Goal: Task Accomplishment & Management: Manage account settings

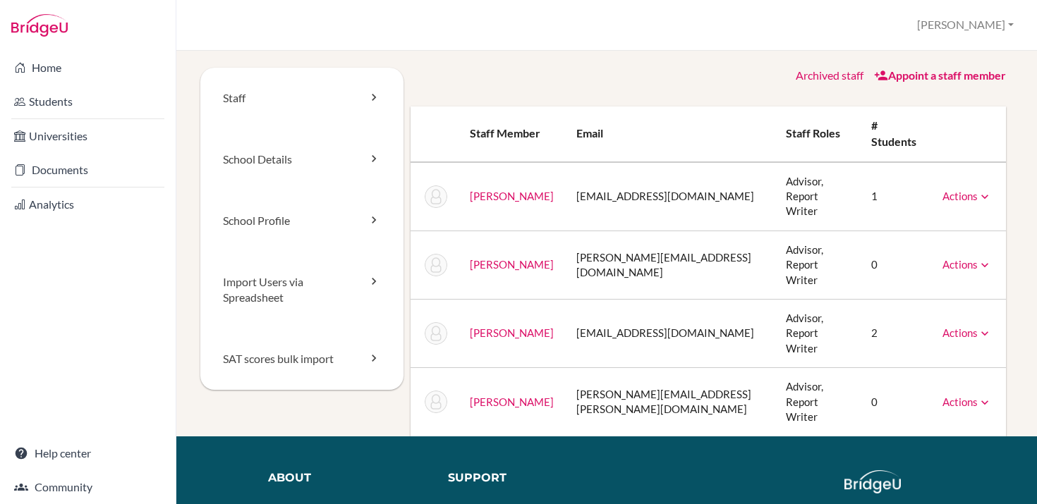
click at [972, 258] on link "Actions" at bounding box center [966, 264] width 49 height 13
click at [931, 298] on link "Reset Password" at bounding box center [931, 308] width 120 height 20
drag, startPoint x: 591, startPoint y: 243, endPoint x: 626, endPoint y: 241, distance: 34.6
click at [626, 241] on td "alex.diatsiuk@aisnmauritania.com" at bounding box center [669, 265] width 209 height 68
click at [975, 258] on link "Actions" at bounding box center [966, 264] width 49 height 13
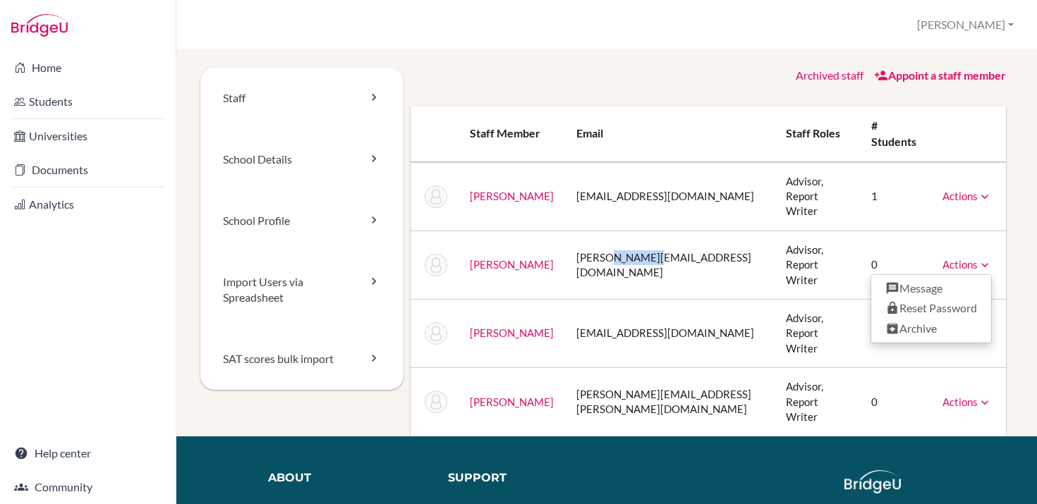
click at [601, 246] on td "[PERSON_NAME][EMAIL_ADDRESS][DOMAIN_NAME]" at bounding box center [669, 265] width 209 height 68
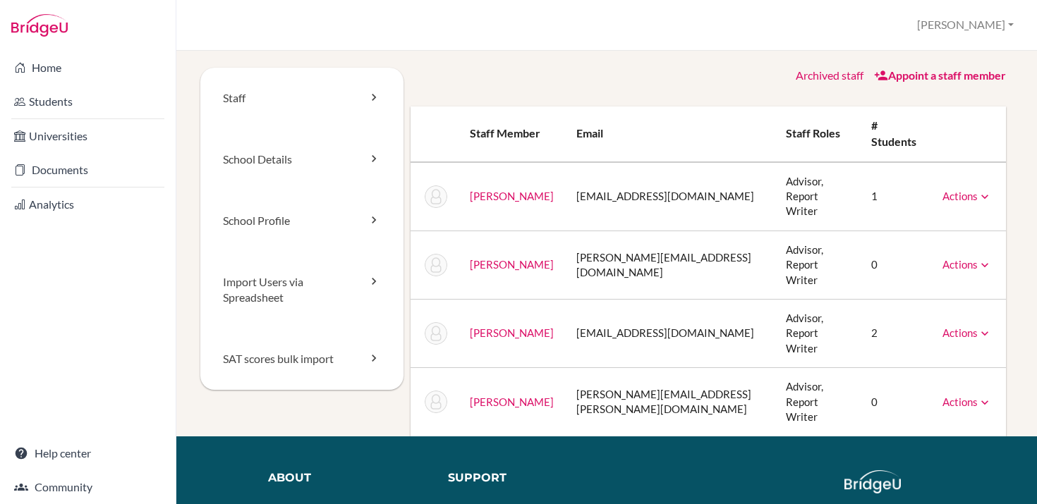
click at [965, 258] on link "Actions" at bounding box center [966, 264] width 49 height 13
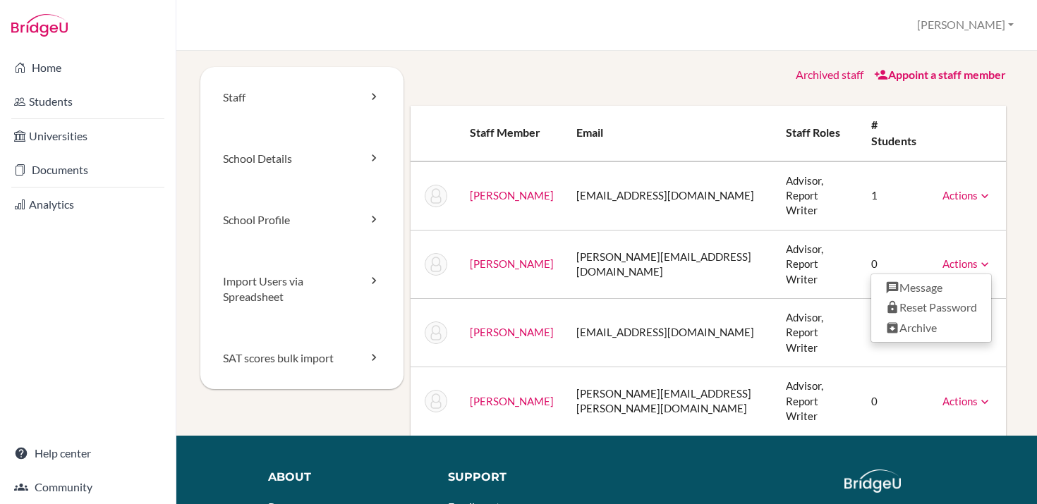
click at [520, 257] on link "[PERSON_NAME]" at bounding box center [512, 263] width 84 height 13
click at [303, 165] on link "School Details" at bounding box center [301, 158] width 203 height 61
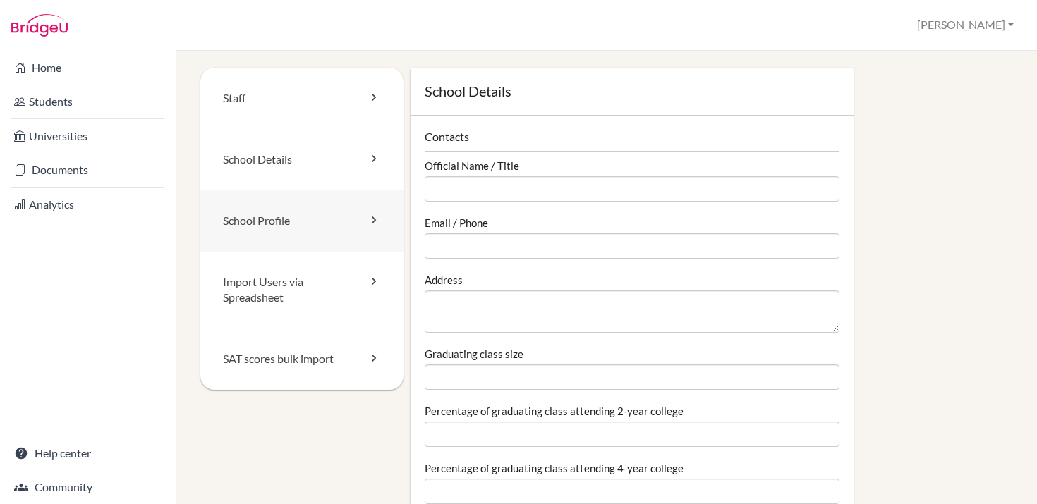
click at [232, 223] on link "School Profile" at bounding box center [301, 220] width 203 height 61
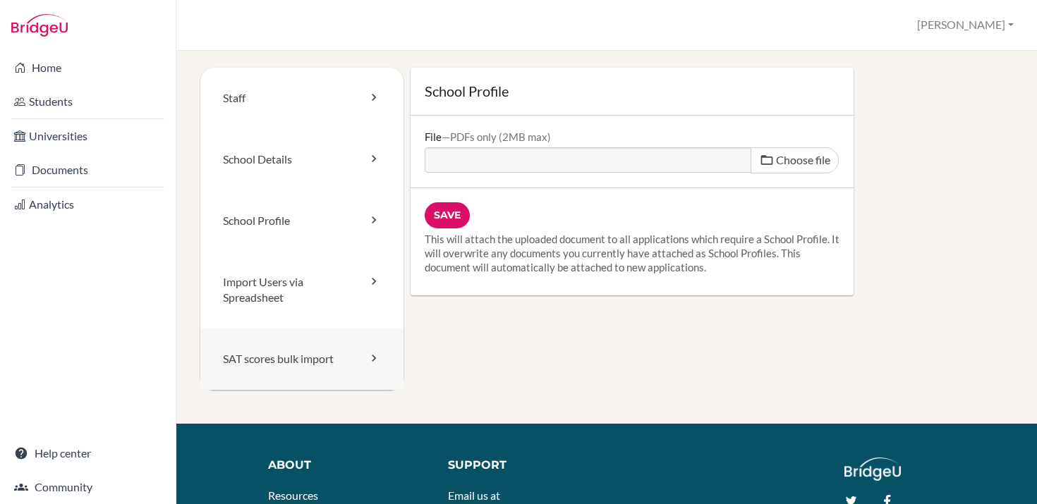
click at [269, 362] on link "SAT scores bulk import" at bounding box center [301, 359] width 203 height 61
click at [236, 99] on link "Staff" at bounding box center [301, 98] width 203 height 61
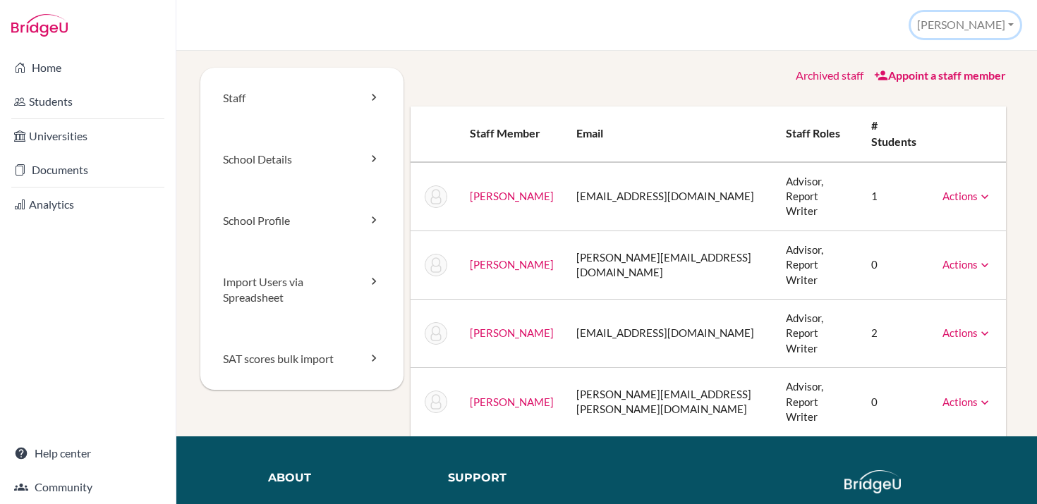
click at [1000, 28] on button "[PERSON_NAME]" at bounding box center [964, 25] width 109 height 26
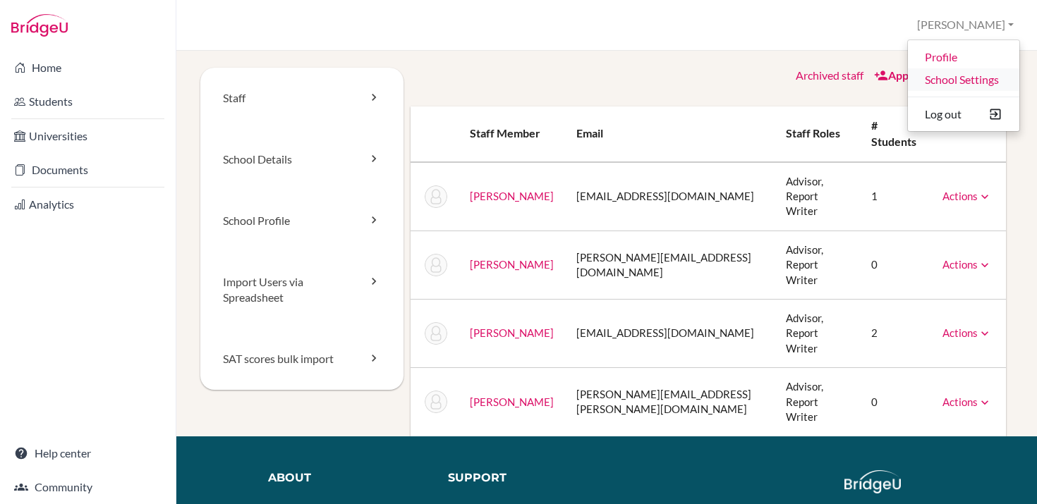
click at [980, 79] on link "School Settings" at bounding box center [963, 79] width 111 height 23
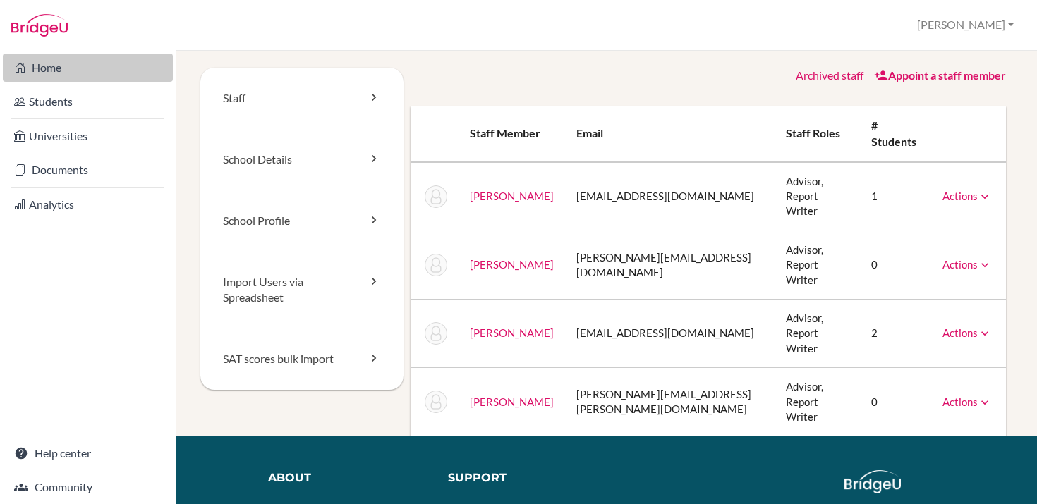
click at [42, 68] on link "Home" at bounding box center [88, 68] width 170 height 28
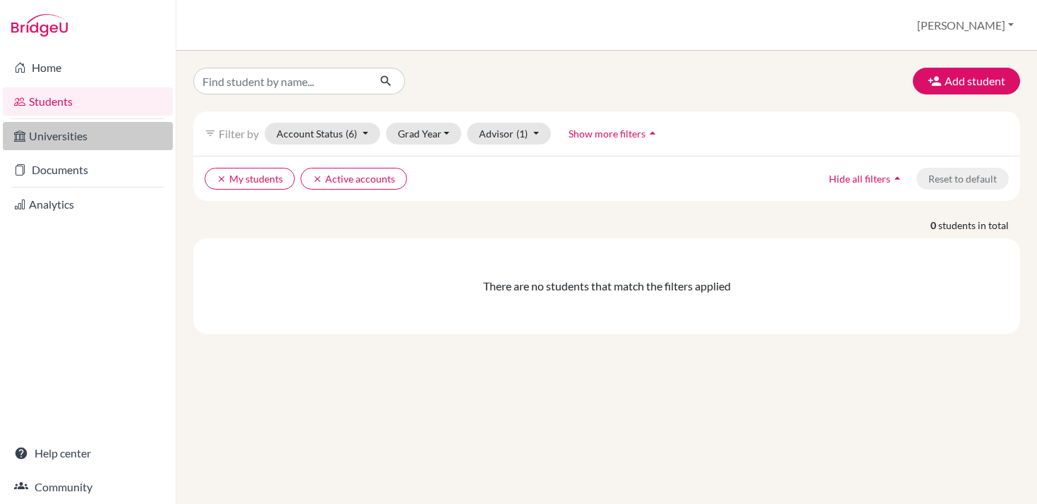
click at [68, 138] on link "Universities" at bounding box center [88, 136] width 170 height 28
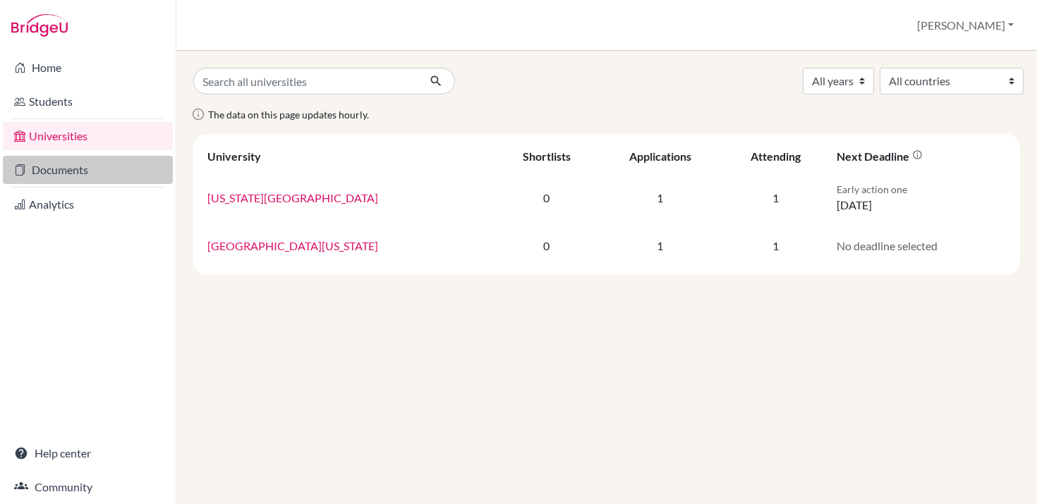
click at [51, 164] on link "Documents" at bounding box center [88, 170] width 170 height 28
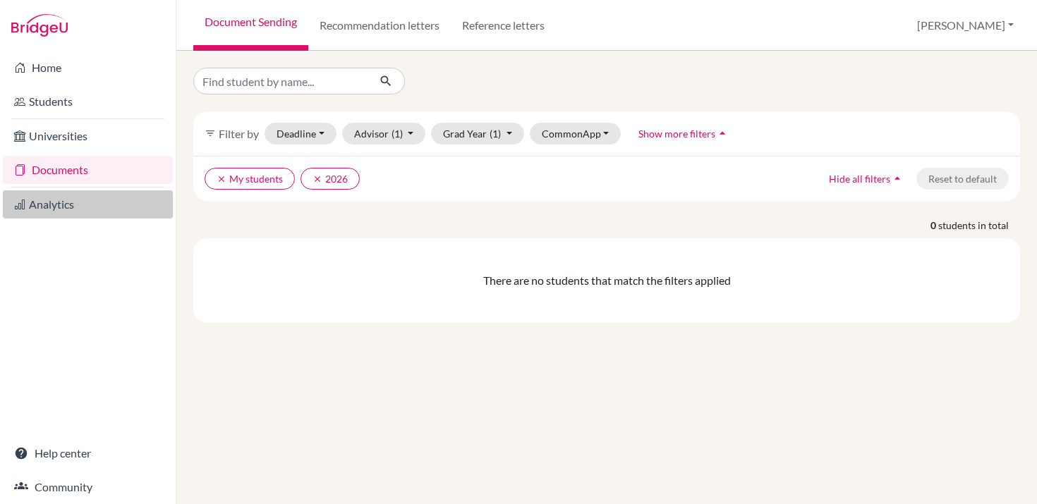
click at [58, 200] on link "Analytics" at bounding box center [88, 204] width 170 height 28
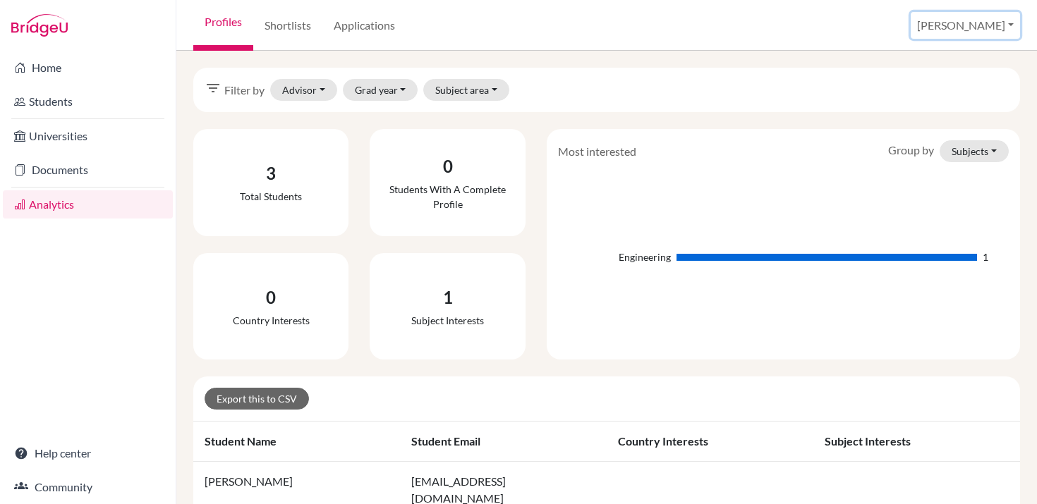
click at [991, 33] on button "[PERSON_NAME]" at bounding box center [964, 25] width 109 height 27
click at [951, 80] on link "School Settings" at bounding box center [921, 80] width 111 height 23
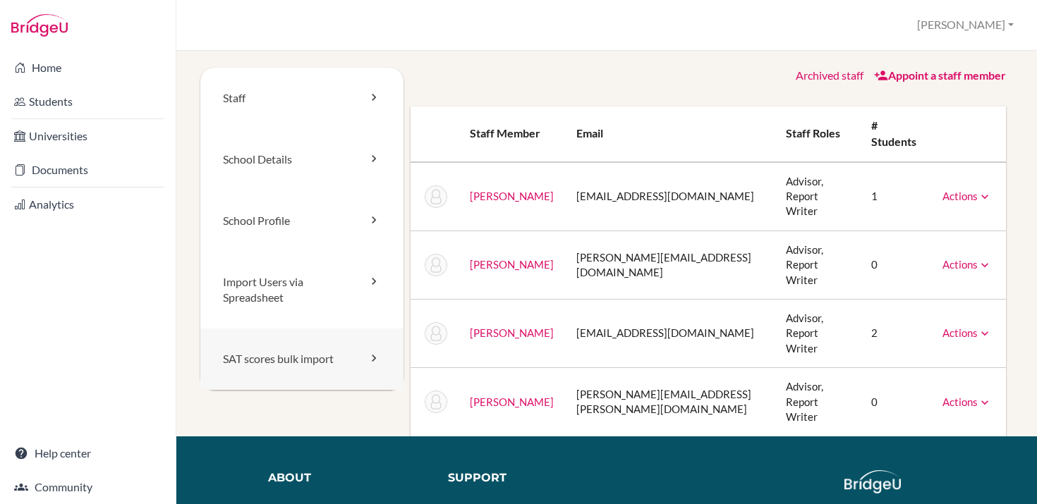
click at [294, 358] on link "SAT scores bulk import" at bounding box center [301, 359] width 203 height 61
click at [353, 284] on link "Import Users via Spreadsheet" at bounding box center [301, 291] width 203 height 78
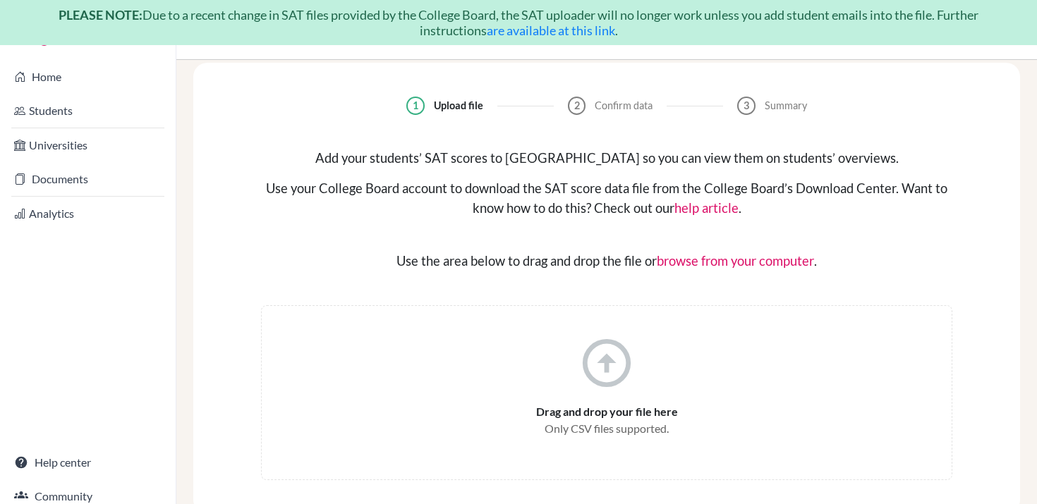
scroll to position [45, 0]
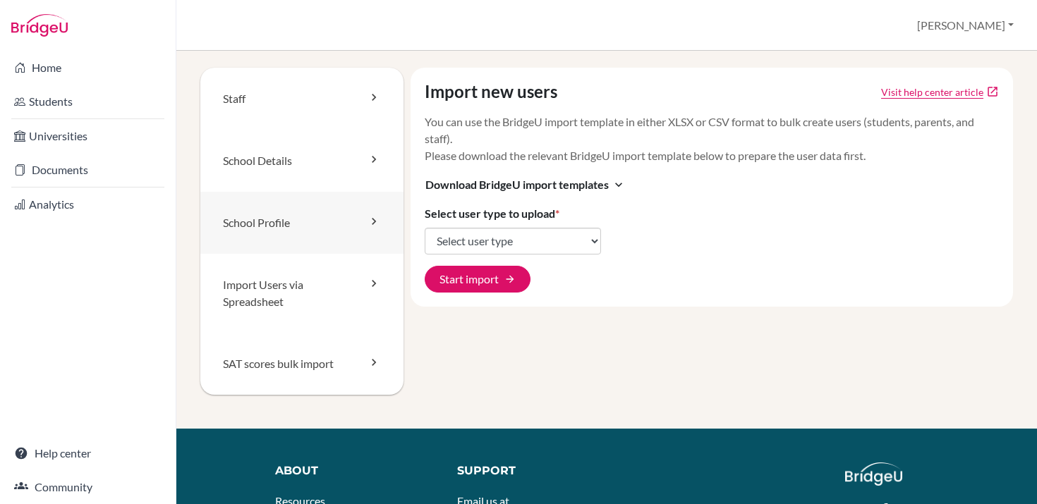
click at [326, 221] on link "School Profile" at bounding box center [301, 223] width 203 height 62
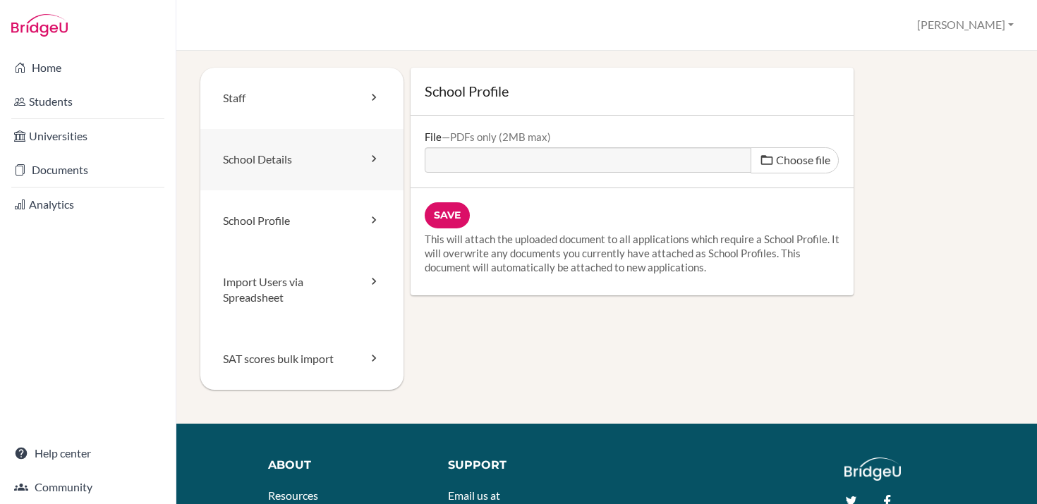
click at [336, 159] on link "School Details" at bounding box center [301, 159] width 203 height 61
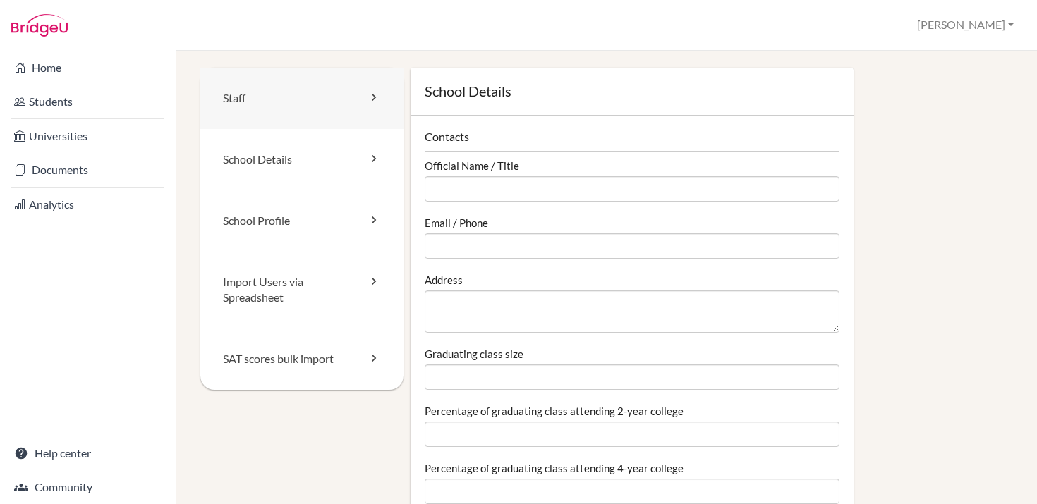
click at [274, 94] on link "Staff" at bounding box center [301, 98] width 203 height 61
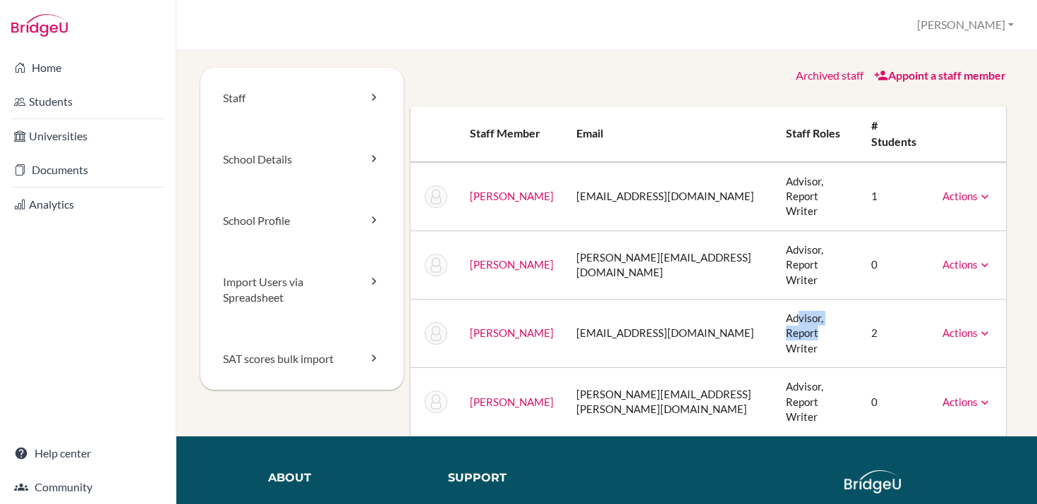
drag, startPoint x: 775, startPoint y: 288, endPoint x: 838, endPoint y: 292, distance: 62.9
click at [838, 300] on td "Advisor, Report Writer" at bounding box center [817, 334] width 86 height 68
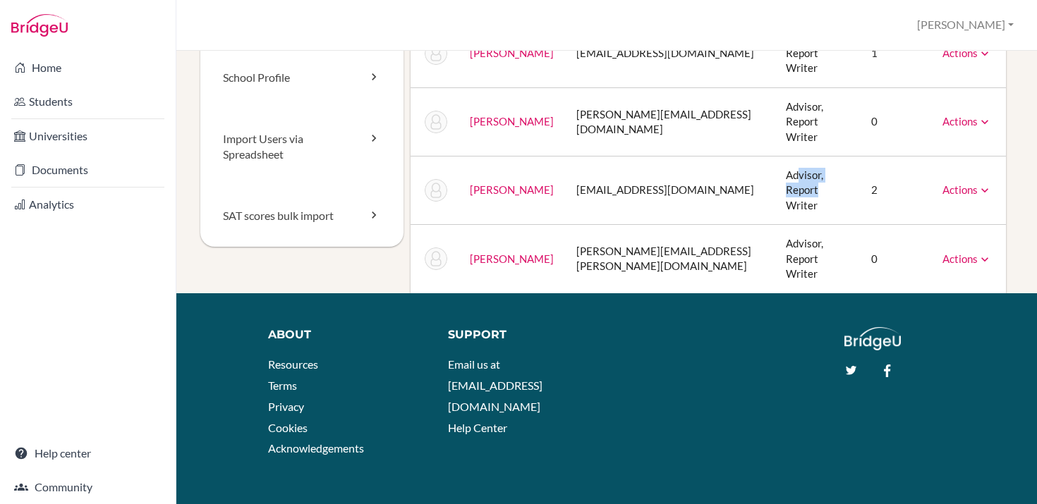
scroll to position [150, 0]
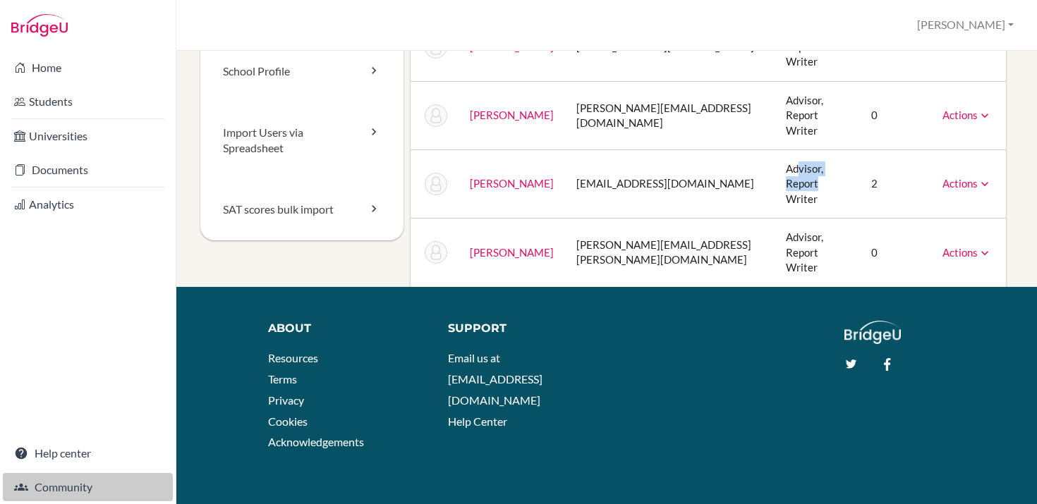
click at [49, 489] on link "Community" at bounding box center [88, 487] width 170 height 28
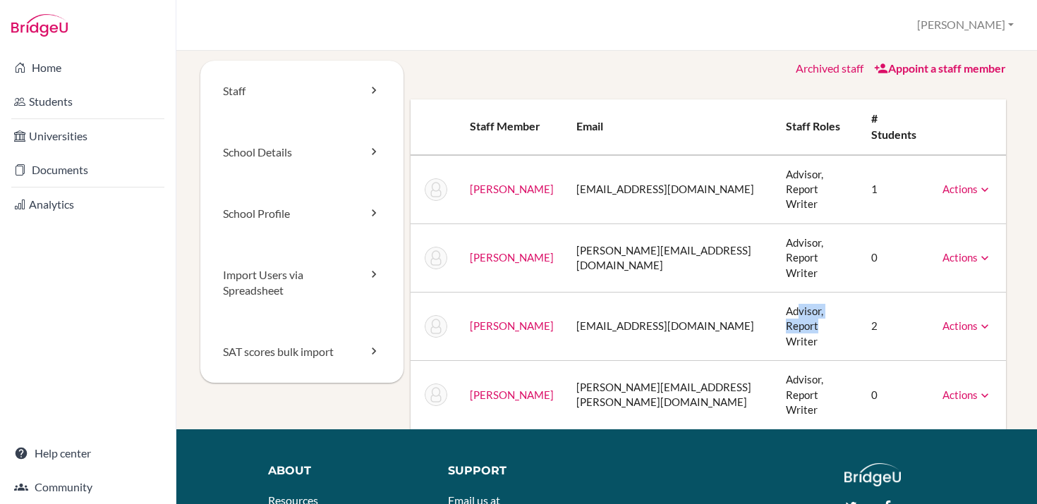
scroll to position [0, 0]
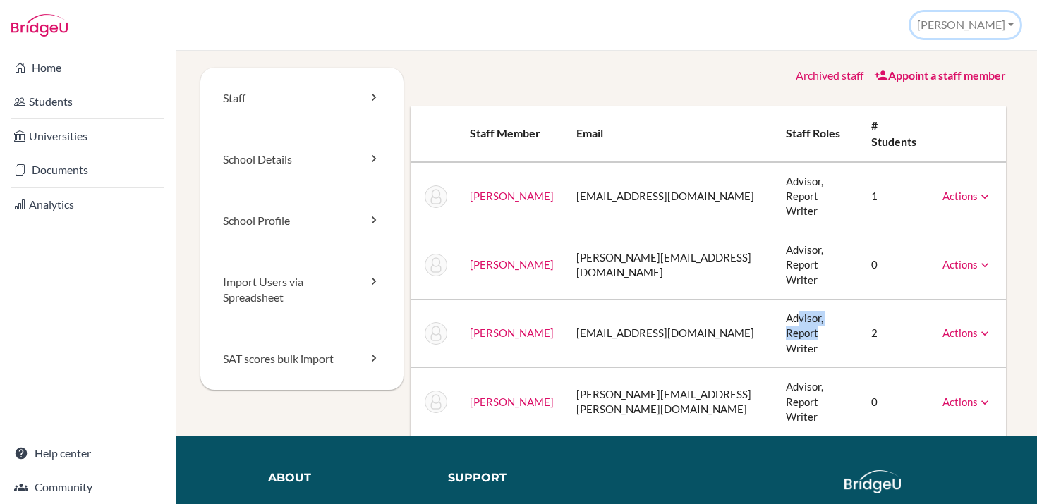
click at [978, 23] on button "[PERSON_NAME]" at bounding box center [964, 25] width 109 height 26
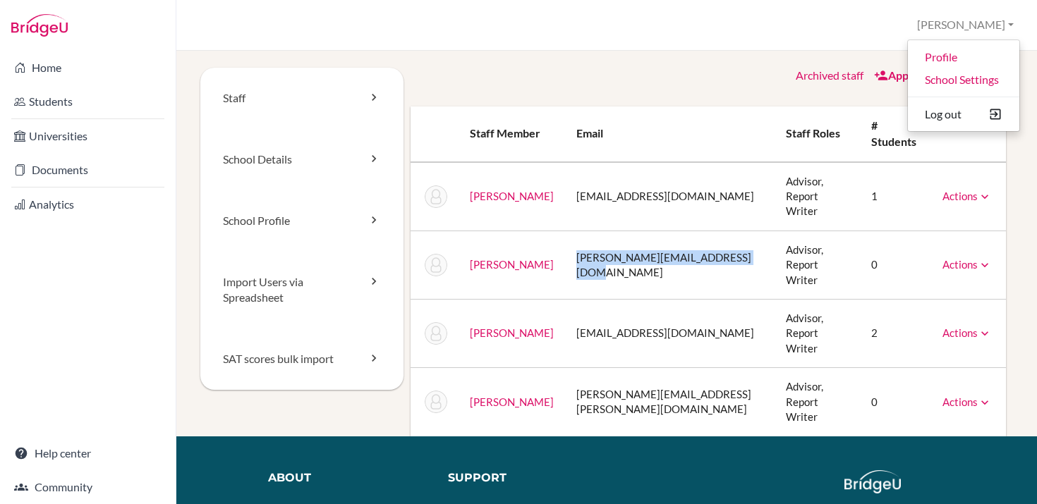
drag, startPoint x: 565, startPoint y: 240, endPoint x: 726, endPoint y: 244, distance: 161.5
click at [726, 244] on td "[PERSON_NAME][EMAIL_ADDRESS][DOMAIN_NAME]" at bounding box center [669, 265] width 209 height 68
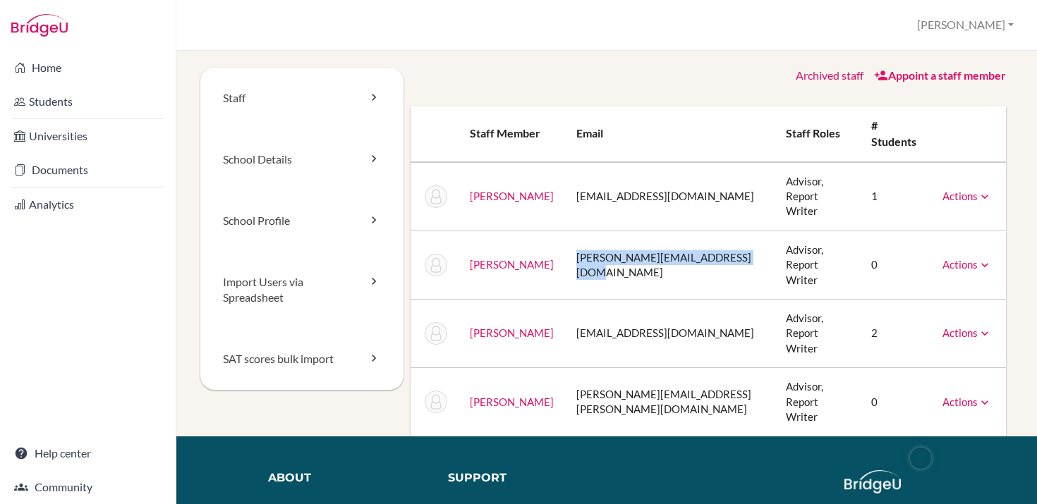
click at [500, 258] on link "[PERSON_NAME]" at bounding box center [512, 264] width 84 height 13
click at [958, 258] on link "Actions" at bounding box center [966, 264] width 49 height 13
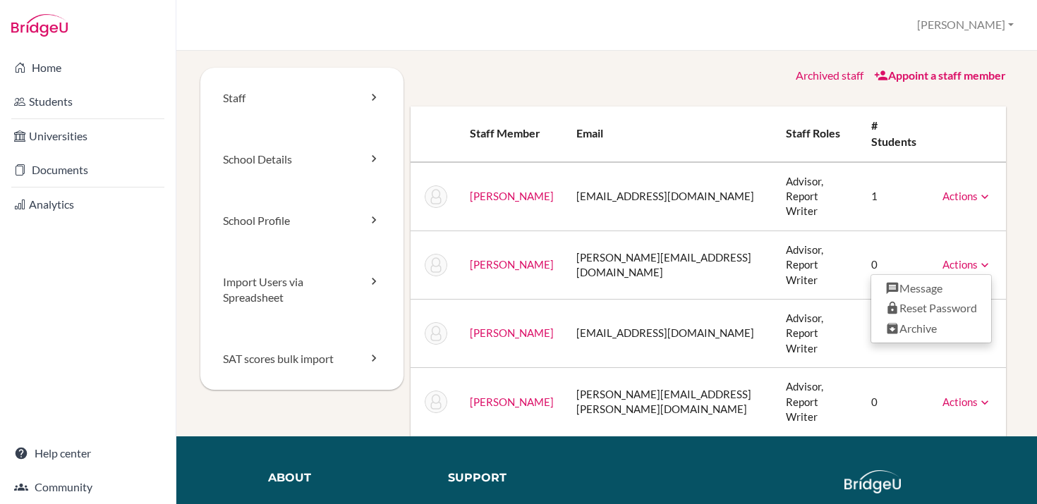
click at [924, 76] on link "Appoint a staff member" at bounding box center [940, 74] width 132 height 13
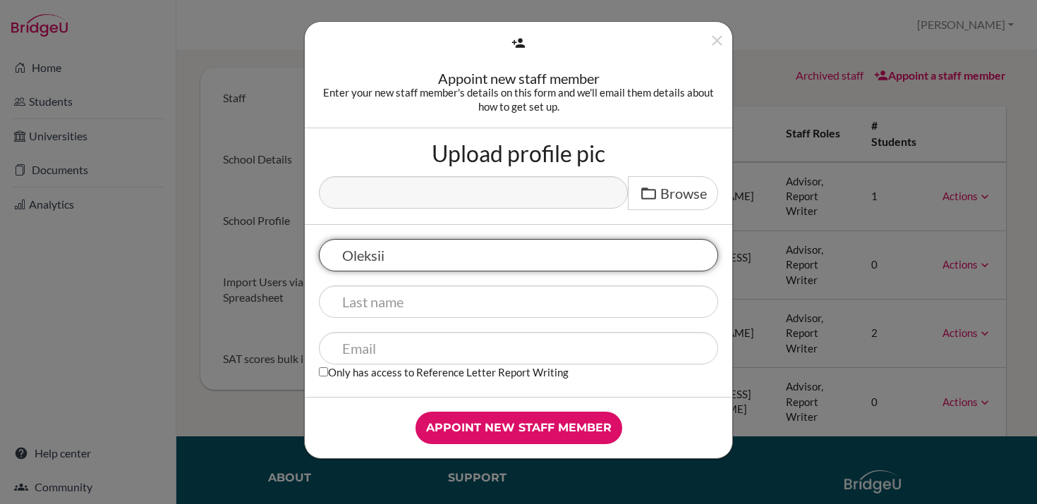
type input "Oleksii"
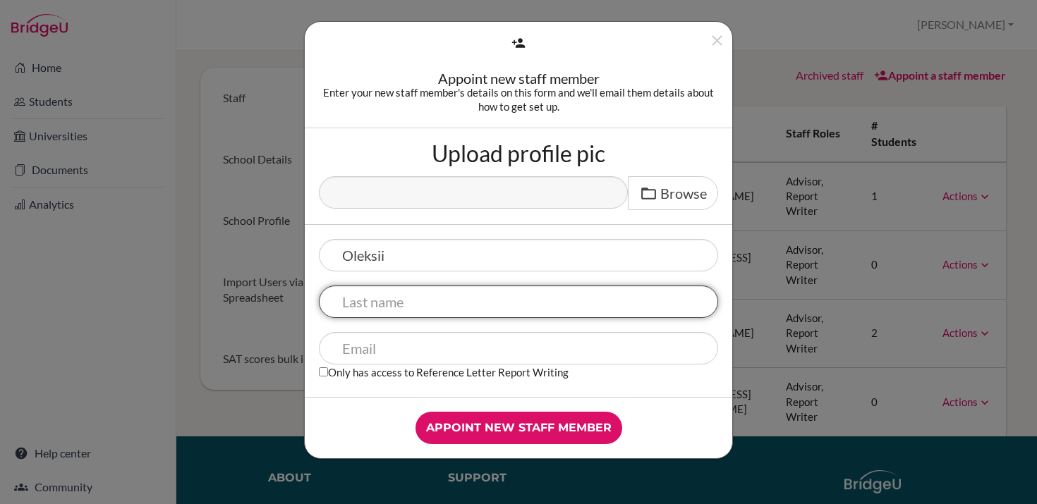
click at [404, 306] on input "text" at bounding box center [518, 302] width 399 height 32
type input "Datsiuk"
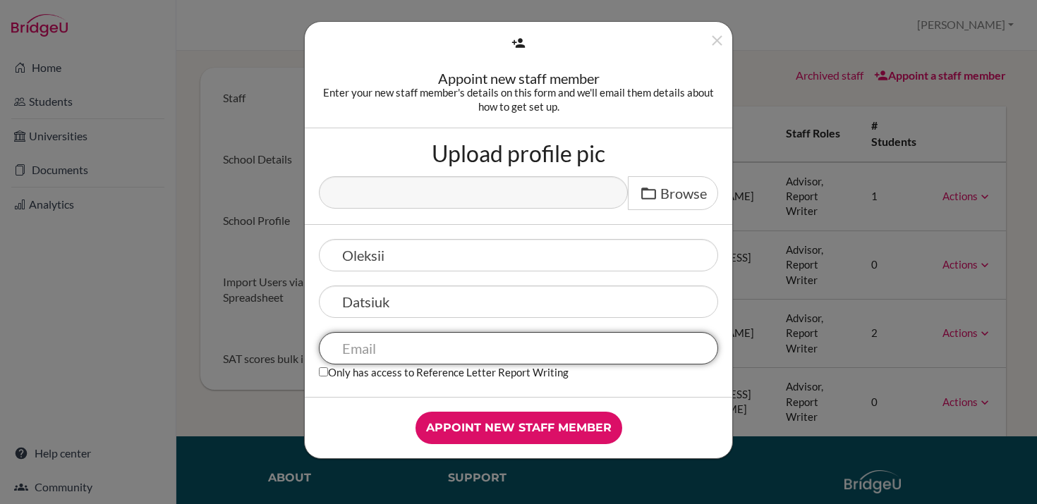
click at [396, 343] on input "text" at bounding box center [518, 348] width 399 height 32
drag, startPoint x: 389, startPoint y: 349, endPoint x: 527, endPoint y: 345, distance: 138.3
click at [527, 345] on input "alex.datsiuk@aisnmauritania.com" at bounding box center [518, 348] width 399 height 32
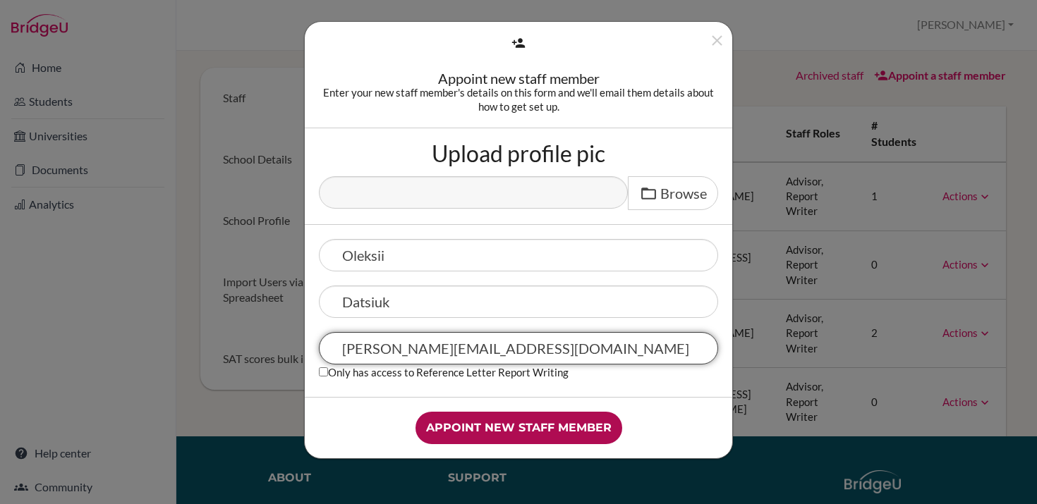
type input "alex.datsiuk@aisnmauritania.com"
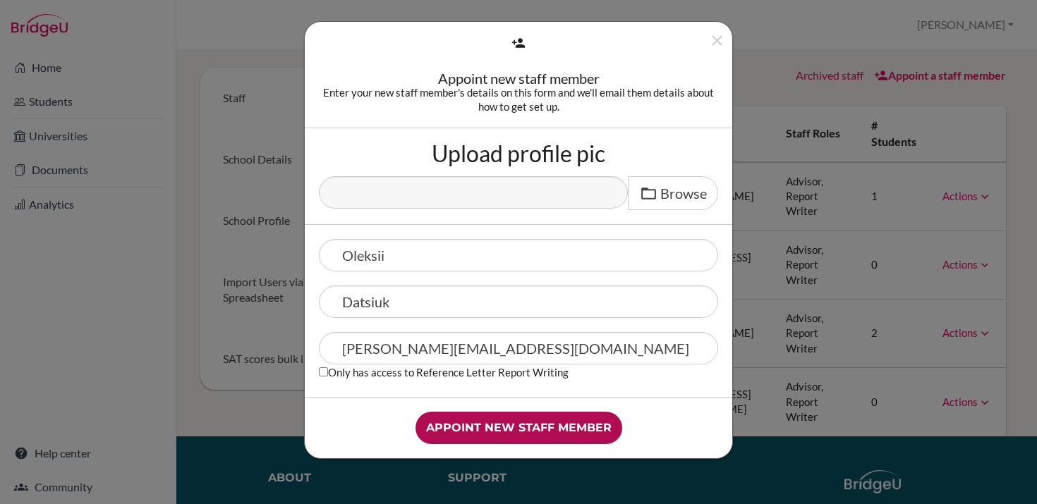
click at [494, 428] on input "Appoint new staff member" at bounding box center [518, 428] width 207 height 32
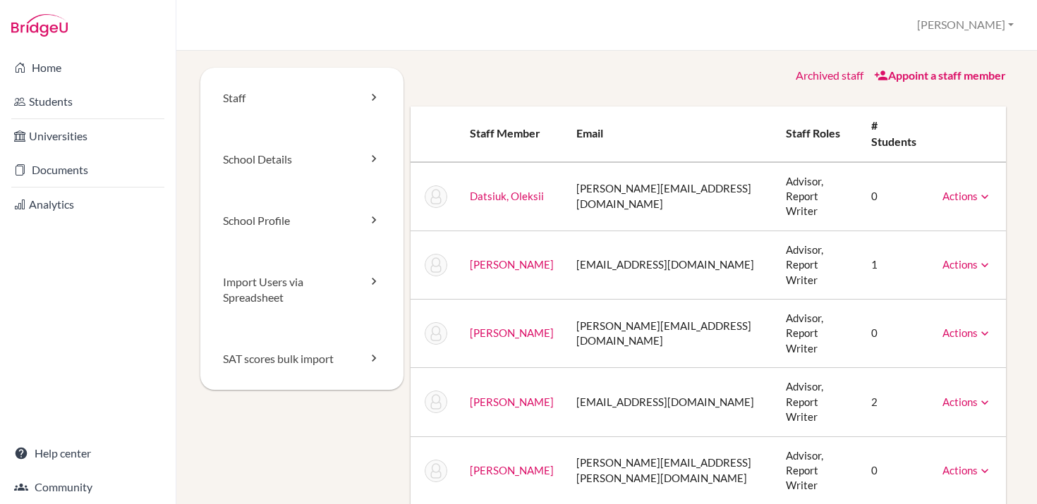
click at [977, 327] on icon at bounding box center [984, 334] width 14 height 14
click at [914, 388] on link "Archive" at bounding box center [931, 398] width 120 height 20
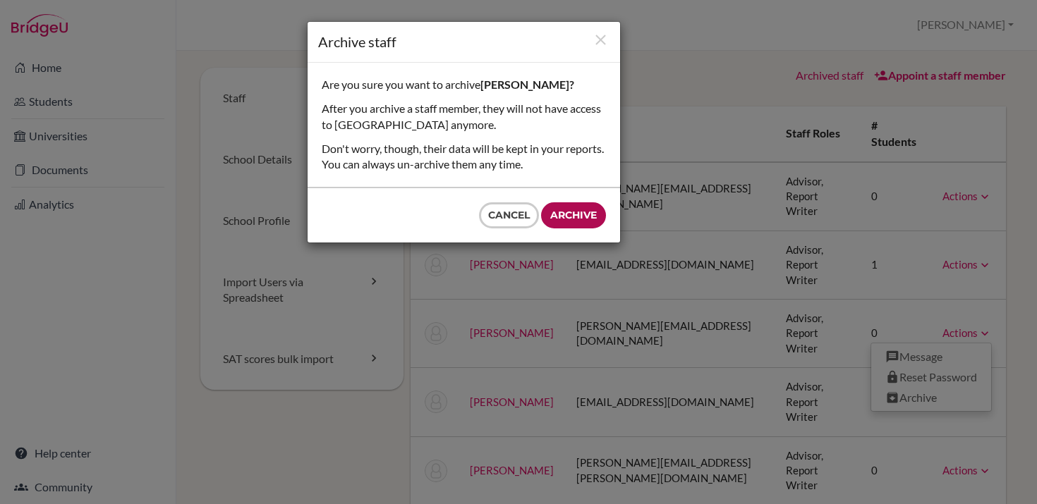
click at [570, 219] on input "Archive" at bounding box center [573, 215] width 65 height 26
type input "Archive"
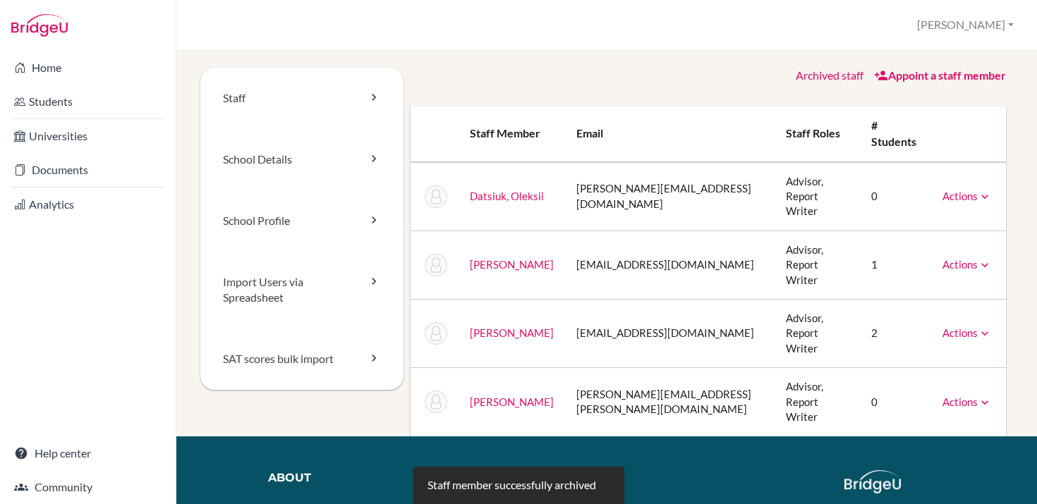
click at [965, 190] on link "Actions" at bounding box center [966, 196] width 49 height 13
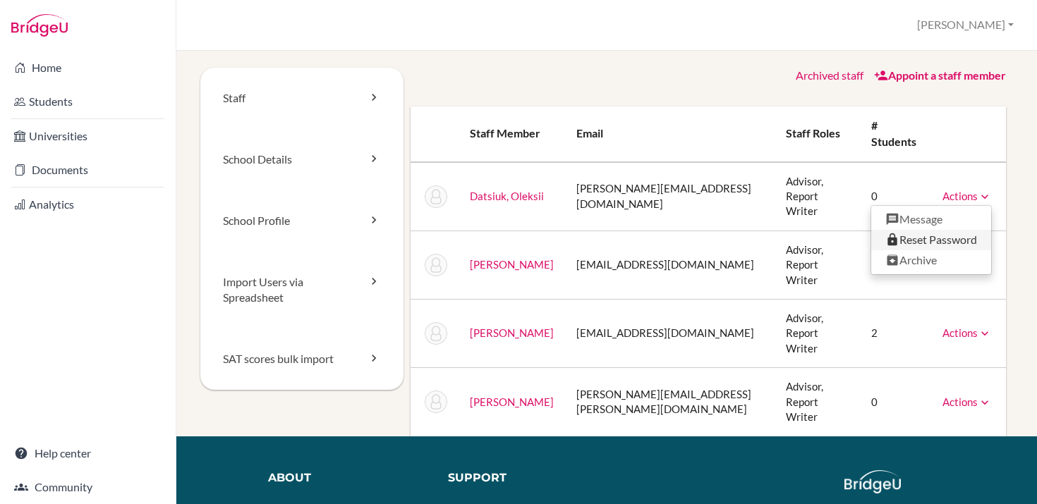
click at [940, 234] on link "Reset Password" at bounding box center [931, 240] width 120 height 20
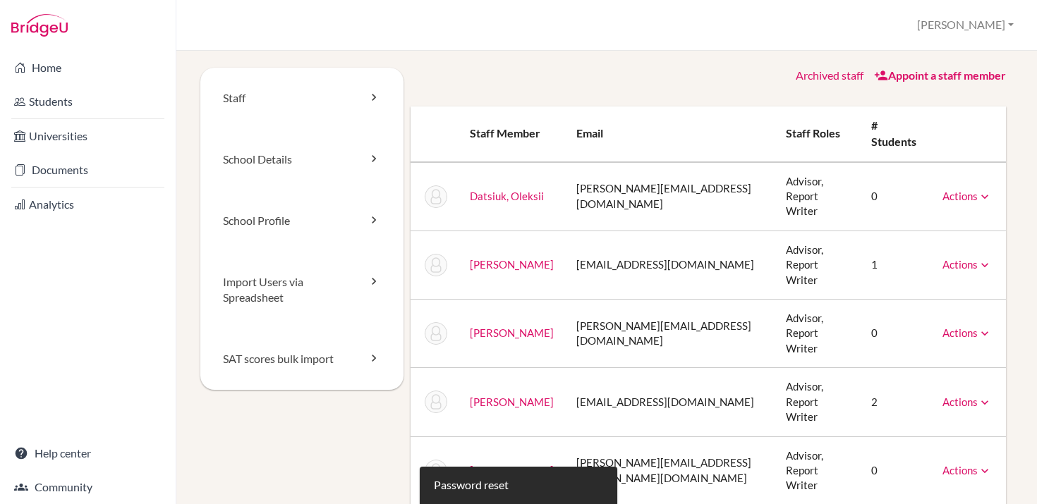
click at [35, 25] on img at bounding box center [39, 25] width 56 height 23
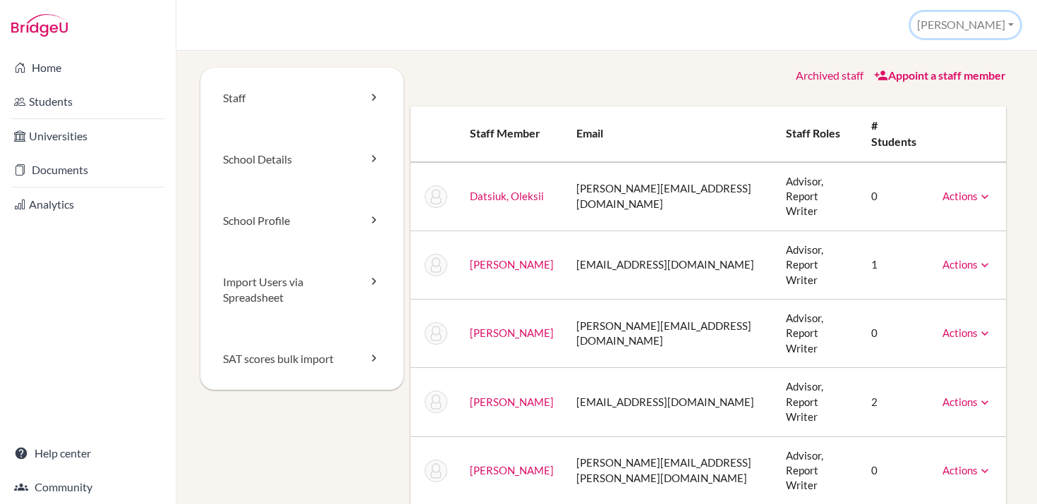
click at [994, 23] on button "Deborah" at bounding box center [964, 25] width 109 height 26
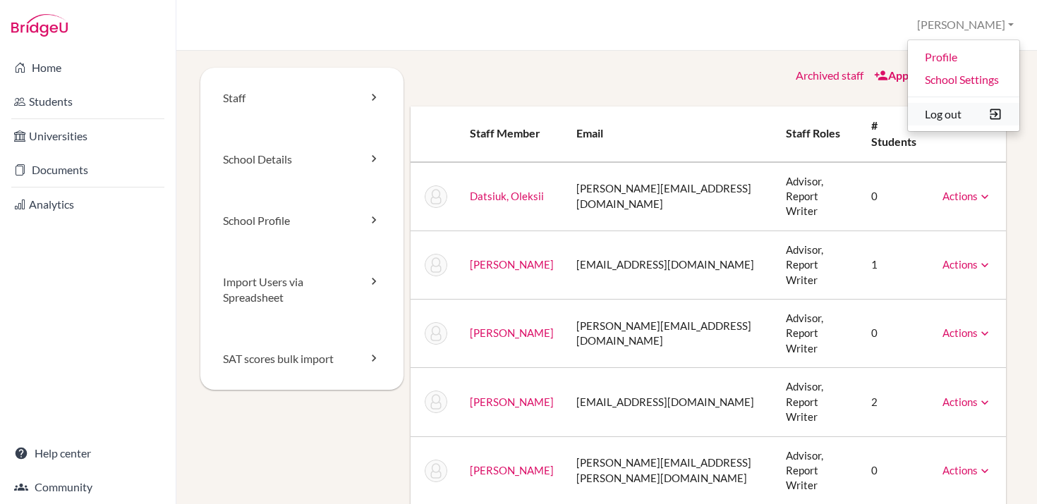
click at [959, 112] on button "Log out" at bounding box center [963, 114] width 111 height 23
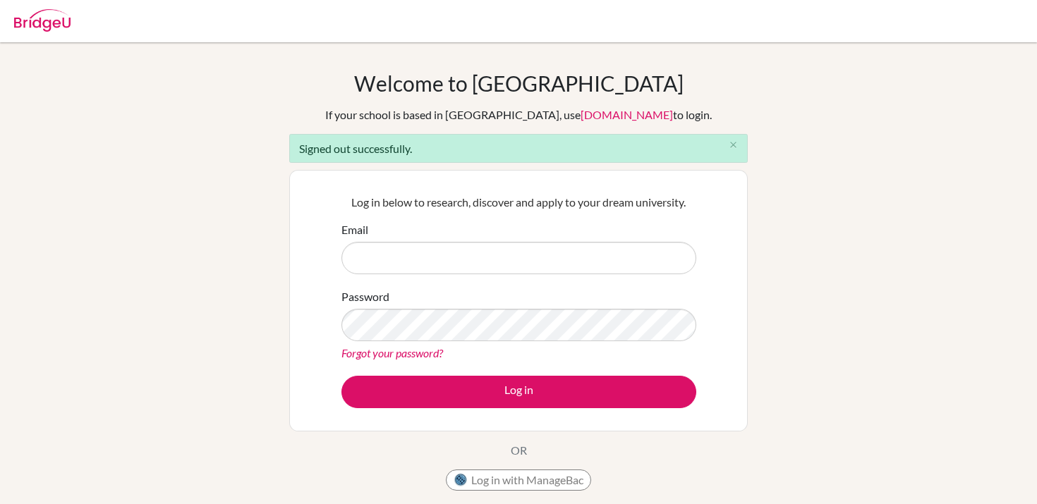
scroll to position [10, 0]
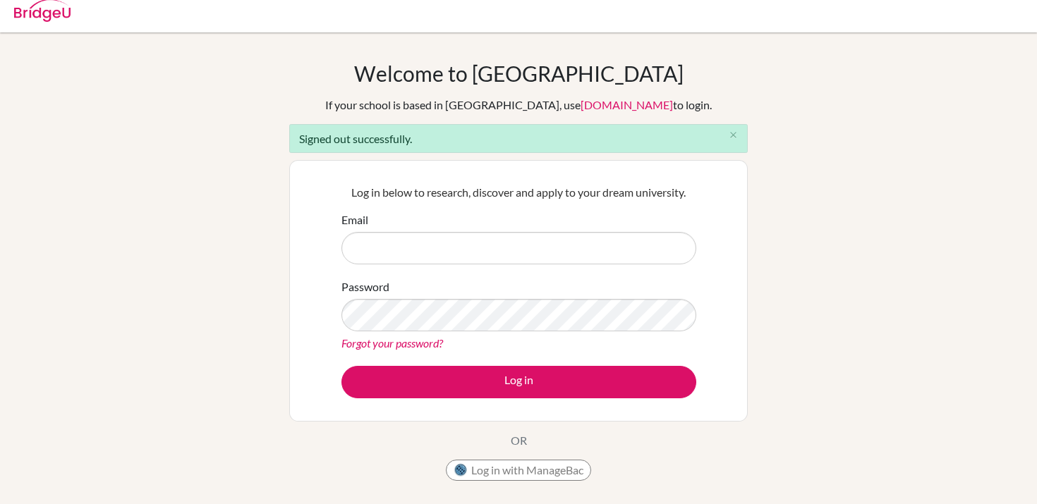
type input "[PERSON_NAME][EMAIL_ADDRESS][PERSON_NAME][DOMAIN_NAME]"
click at [510, 475] on button "Log in with ManageBac" at bounding box center [518, 470] width 145 height 21
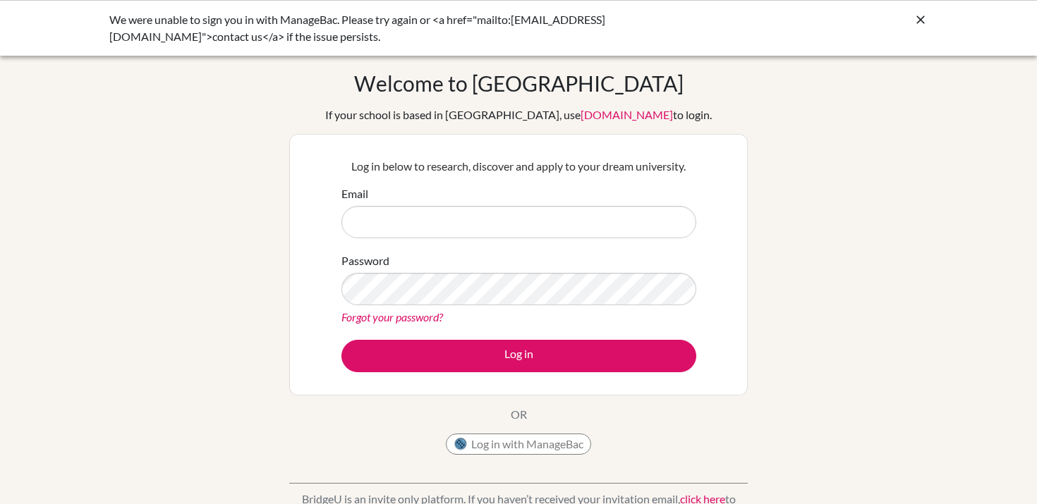
type input "[PERSON_NAME][EMAIL_ADDRESS][PERSON_NAME][DOMAIN_NAME]"
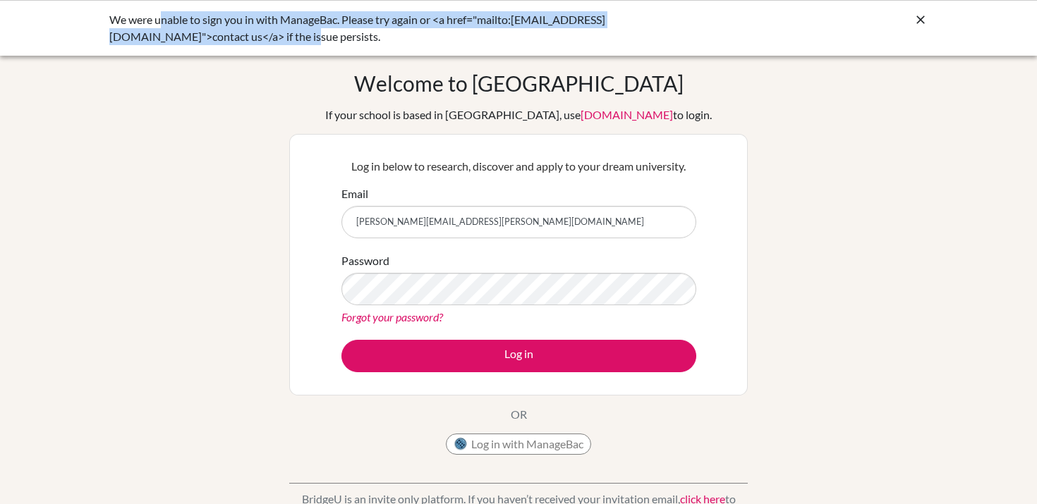
drag, startPoint x: 164, startPoint y: 15, endPoint x: 551, endPoint y: 47, distance: 388.5
click at [551, 47] on div "We were unable to sign you in with ManageBac. Please try again or <a href="mail…" at bounding box center [518, 28] width 1037 height 56
click at [658, 27] on div "We were unable to sign you in with ManageBac. Please try again or <a href="mail…" at bounding box center [412, 28] width 606 height 34
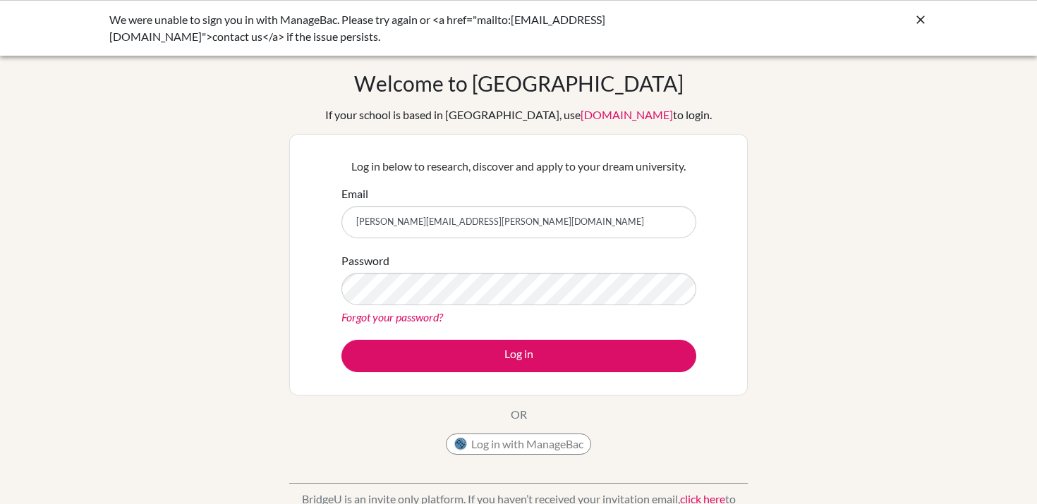
click at [161, 39] on div "We were unable to sign you in with ManageBac. Please try again or <a href="mail…" at bounding box center [412, 28] width 606 height 34
click at [925, 20] on icon at bounding box center [920, 20] width 14 height 14
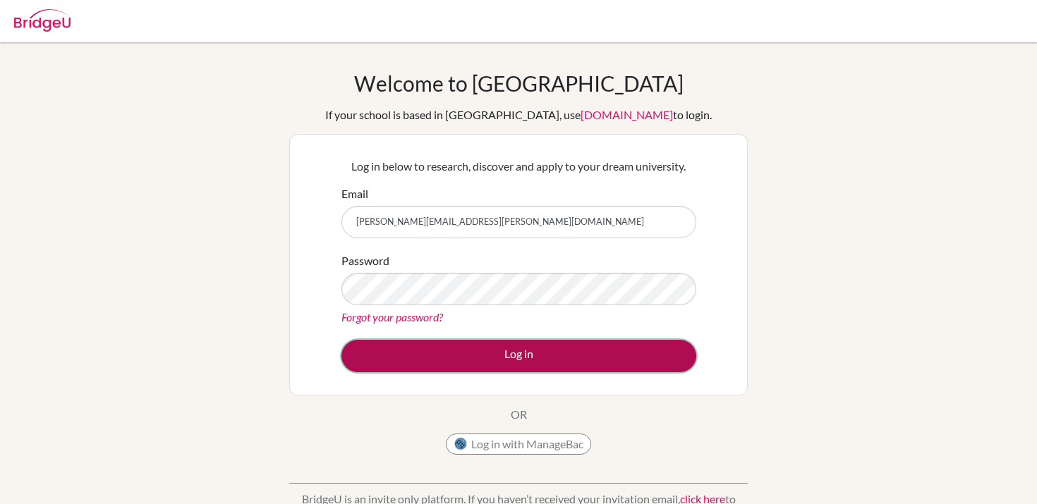
click at [512, 349] on button "Log in" at bounding box center [518, 356] width 355 height 32
